Goal: Communication & Community: Answer question/provide support

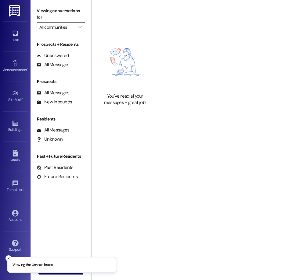
type input "[GEOGRAPHIC_DATA]"
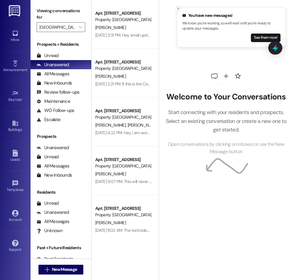
drag, startPoint x: 51, startPoint y: 59, endPoint x: 180, endPoint y: 9, distance: 138.7
click at [180, 9] on button "Close toast" at bounding box center [178, 8] width 6 height 6
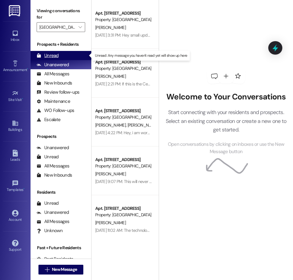
click at [50, 58] on div "Unread" at bounding box center [48, 56] width 22 height 6
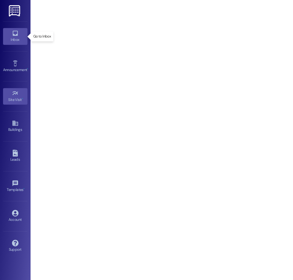
click at [11, 38] on div "Inbox" at bounding box center [15, 40] width 31 height 6
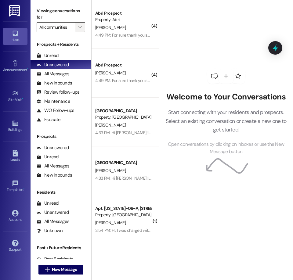
click at [78, 28] on span "" at bounding box center [80, 27] width 6 height 10
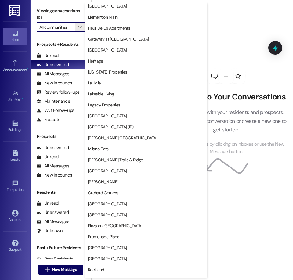
scroll to position [398, 0]
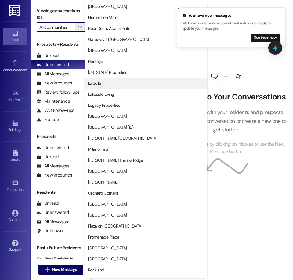
click at [100, 85] on span "La Jolla" at bounding box center [94, 83] width 13 height 6
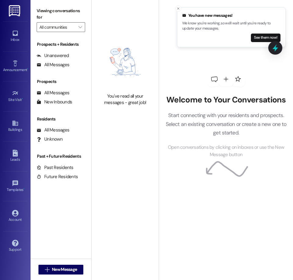
type input "La Jolla"
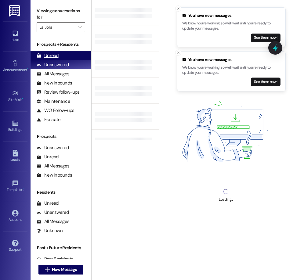
click at [59, 53] on div "Unread (0)" at bounding box center [61, 55] width 61 height 9
